Goal: Information Seeking & Learning: Learn about a topic

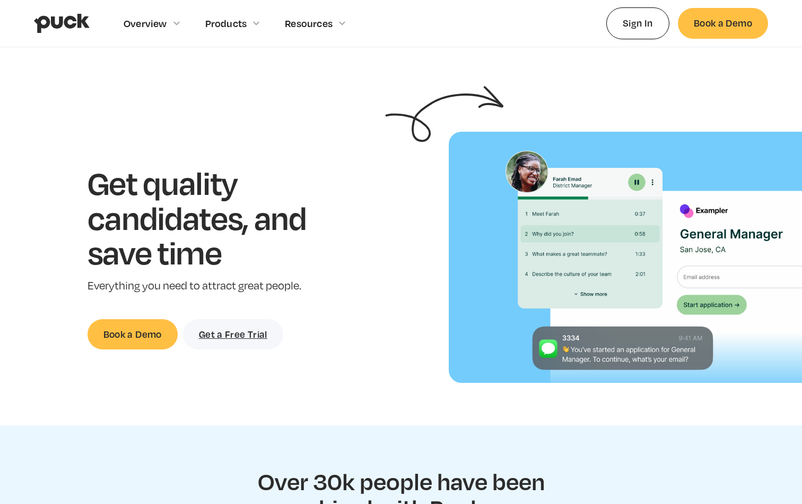
click at [299, 154] on section "Get quality candidates, and save time Everything you need to attract great peop…" at bounding box center [401, 257] width 802 height 251
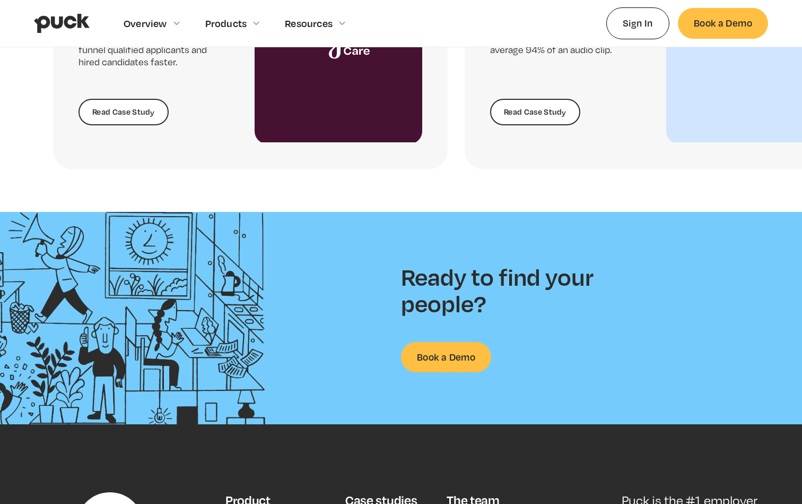
scroll to position [2666, 0]
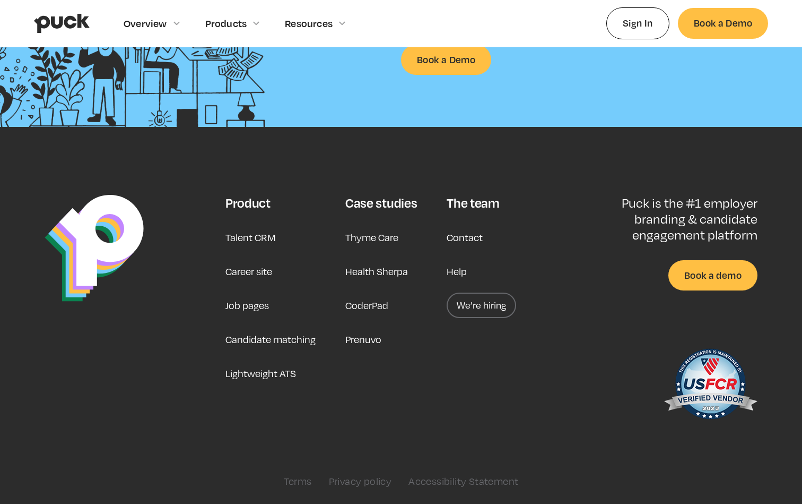
click at [311, 456] on div "Product Talent CRM Career site Job pages Candidate matching Lightweight ATS Cas…" at bounding box center [401, 341] width 735 height 292
click at [307, 215] on div "Product Talent CRM Career site Job pages Candidate matching Lightweight ATS" at bounding box center [271, 312] width 90 height 234
click at [245, 273] on link "Career site" at bounding box center [249, 270] width 47 height 25
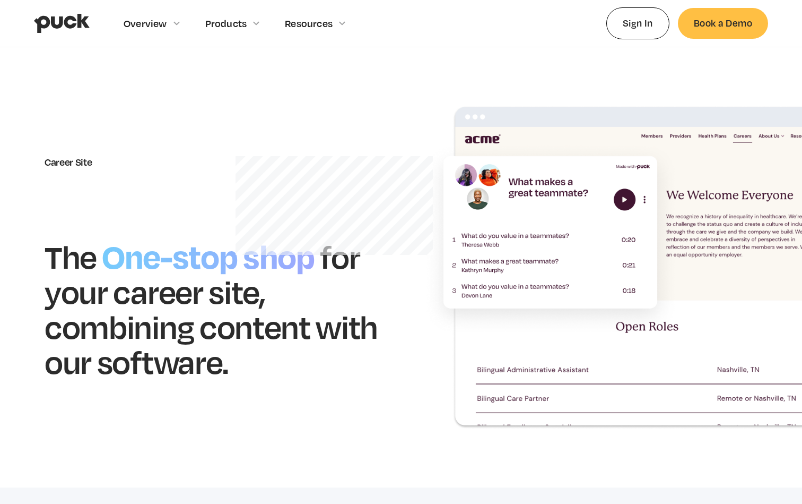
click at [359, 262] on h1 "for your career site, combining content with our software." at bounding box center [211, 308] width 333 height 144
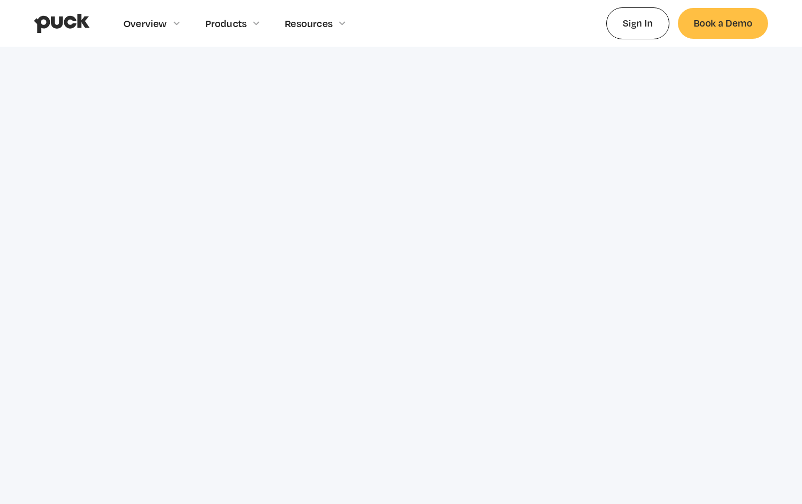
scroll to position [1322, 0]
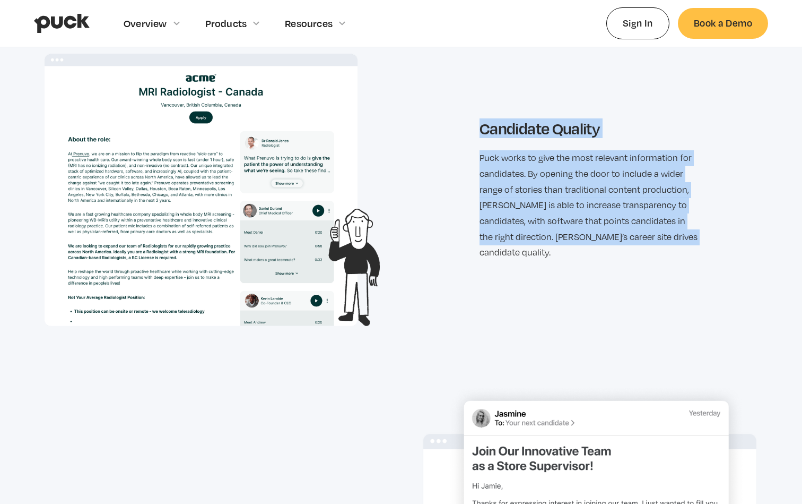
drag, startPoint x: 538, startPoint y: 279, endPoint x: 465, endPoint y: 135, distance: 161.4
click at [465, 135] on div "Candidate Quality Puck works to give the most relevant information for candidat…" at bounding box center [401, 190] width 713 height 272
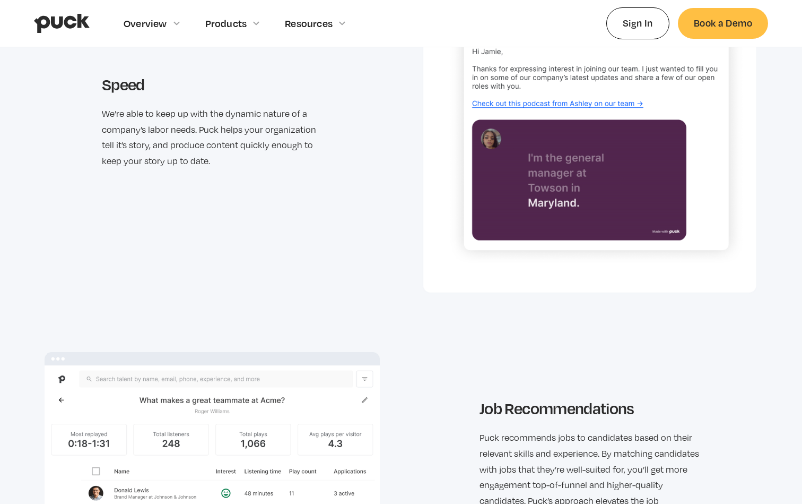
scroll to position [2153, 0]
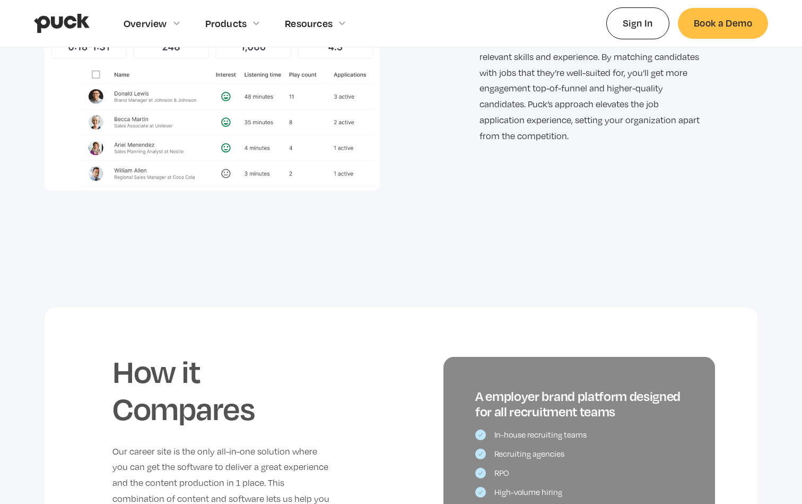
click at [478, 148] on div "Job Recommendations Puck recommends jobs to candidates based on their relevant …" at bounding box center [401, 72] width 713 height 235
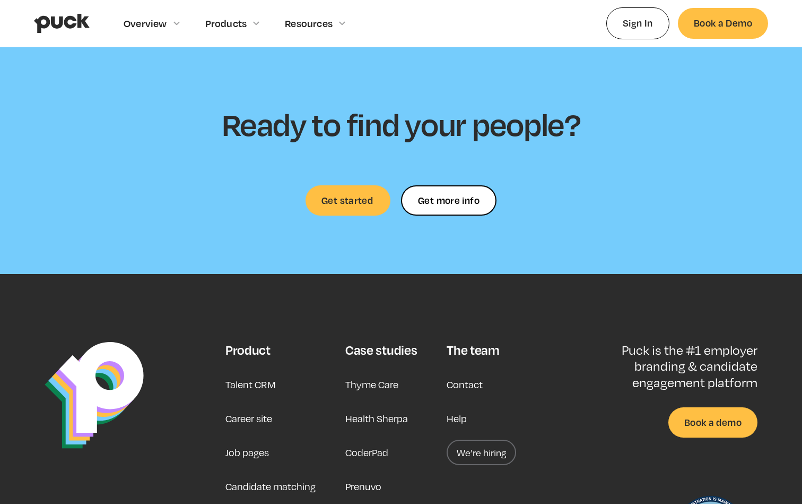
scroll to position [3042, 0]
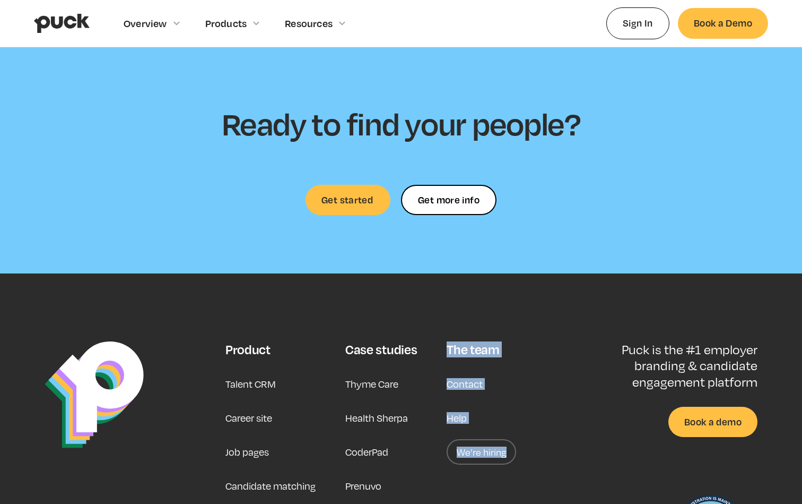
drag, startPoint x: 548, startPoint y: 300, endPoint x: 521, endPoint y: 445, distance: 146.9
click at [521, 445] on footer "Product Talent CRM Career site Job pages Candidate matching Lightweight ATS Cas…" at bounding box center [401, 461] width 802 height 377
click at [545, 399] on div "Product Talent CRM Career site Job pages Candidate matching Lightweight ATS Cas…" at bounding box center [401, 487] width 735 height 292
click at [496, 442] on link "We’re hiring" at bounding box center [482, 451] width 70 height 25
